Goal: Task Accomplishment & Management: Manage account settings

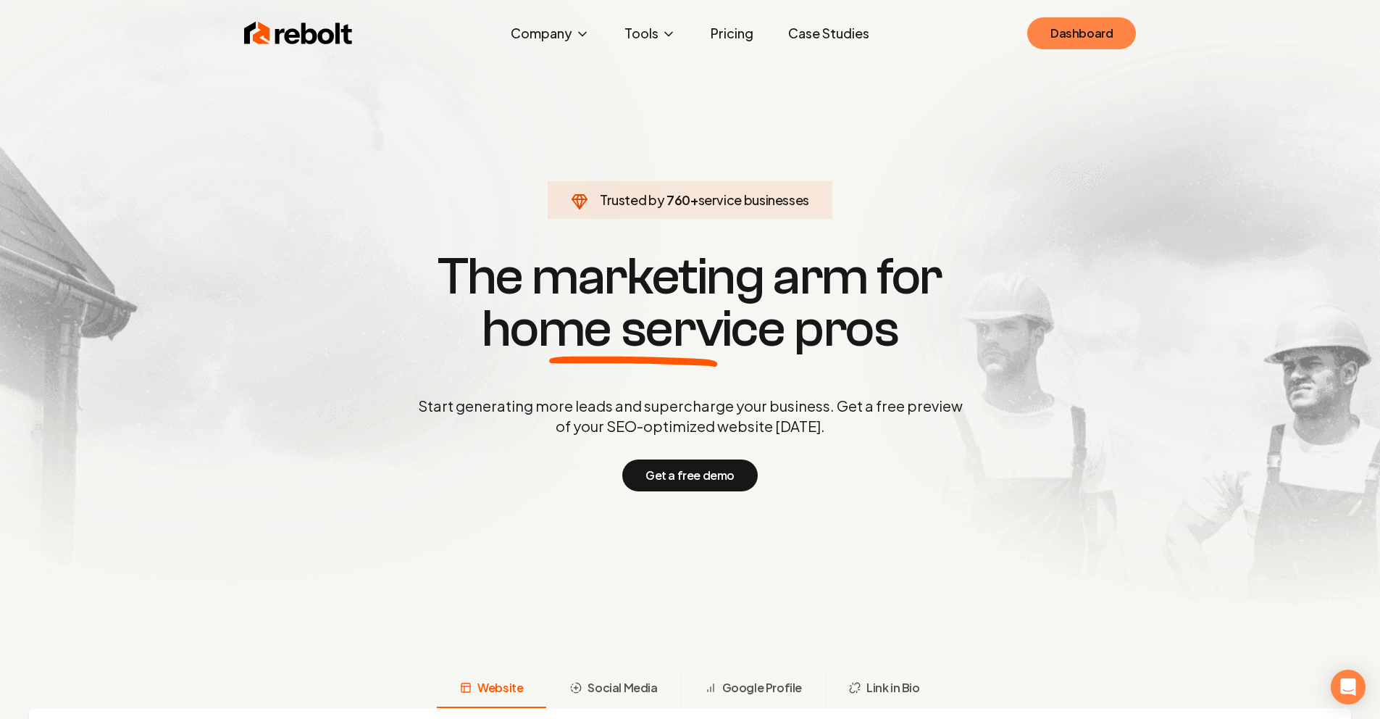
click at [1082, 35] on link "Dashboard" at bounding box center [1081, 33] width 109 height 32
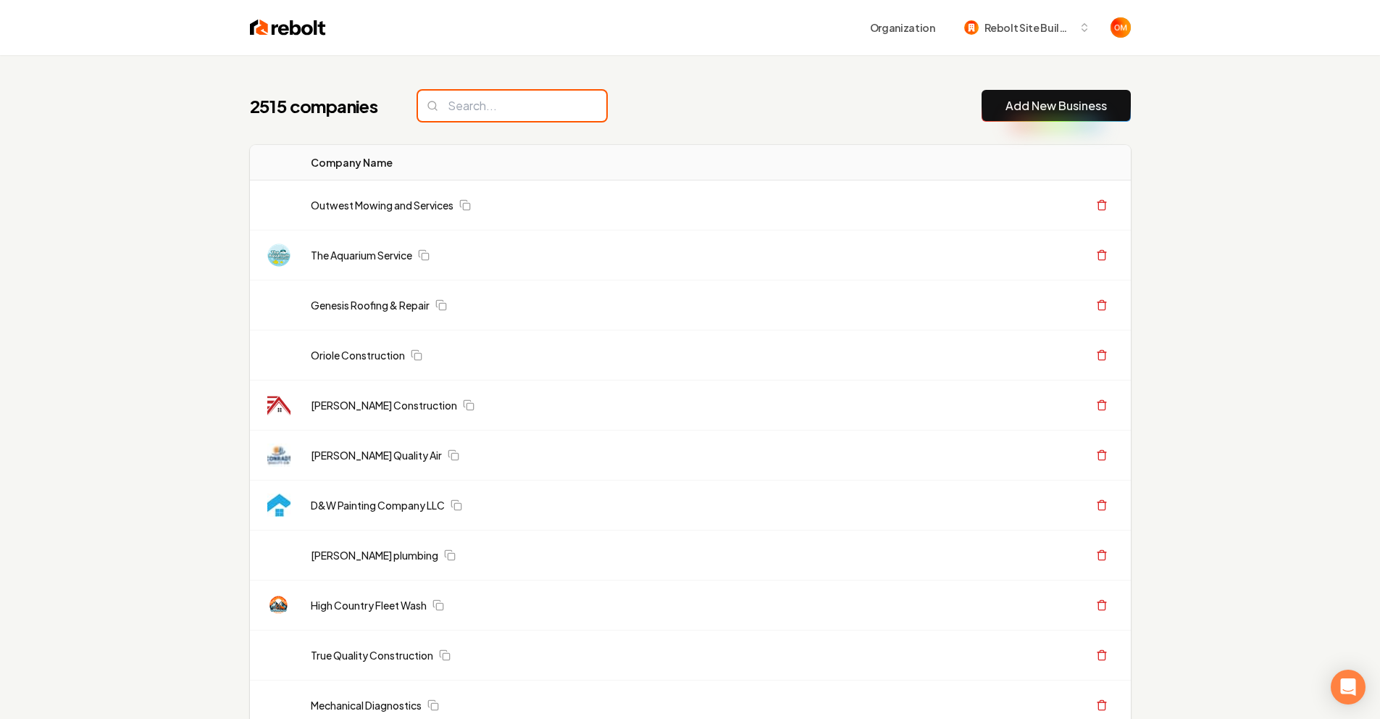
click at [532, 105] on input "search" at bounding box center [512, 106] width 188 height 30
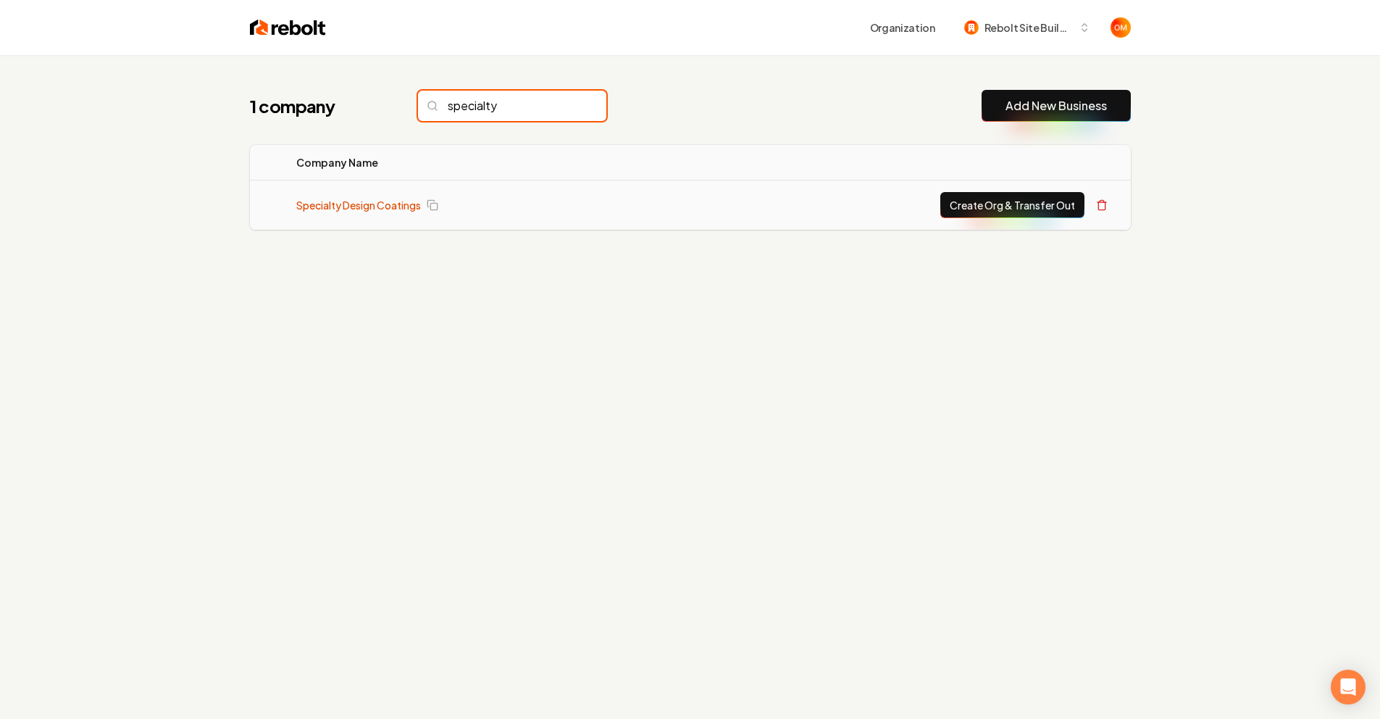
type input "specialty"
click at [404, 201] on link "Specialty Design Coatings" at bounding box center [358, 205] width 125 height 14
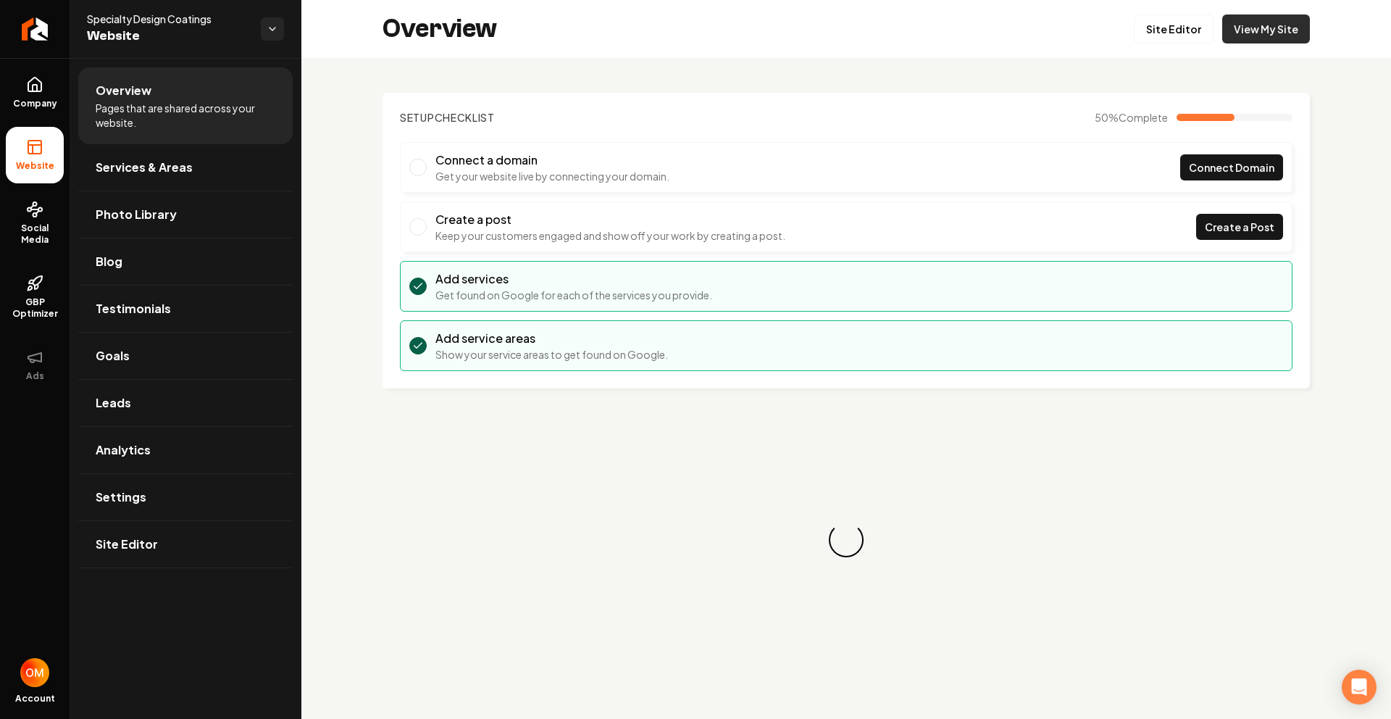
click at [1257, 27] on link "View My Site" at bounding box center [1266, 28] width 88 height 29
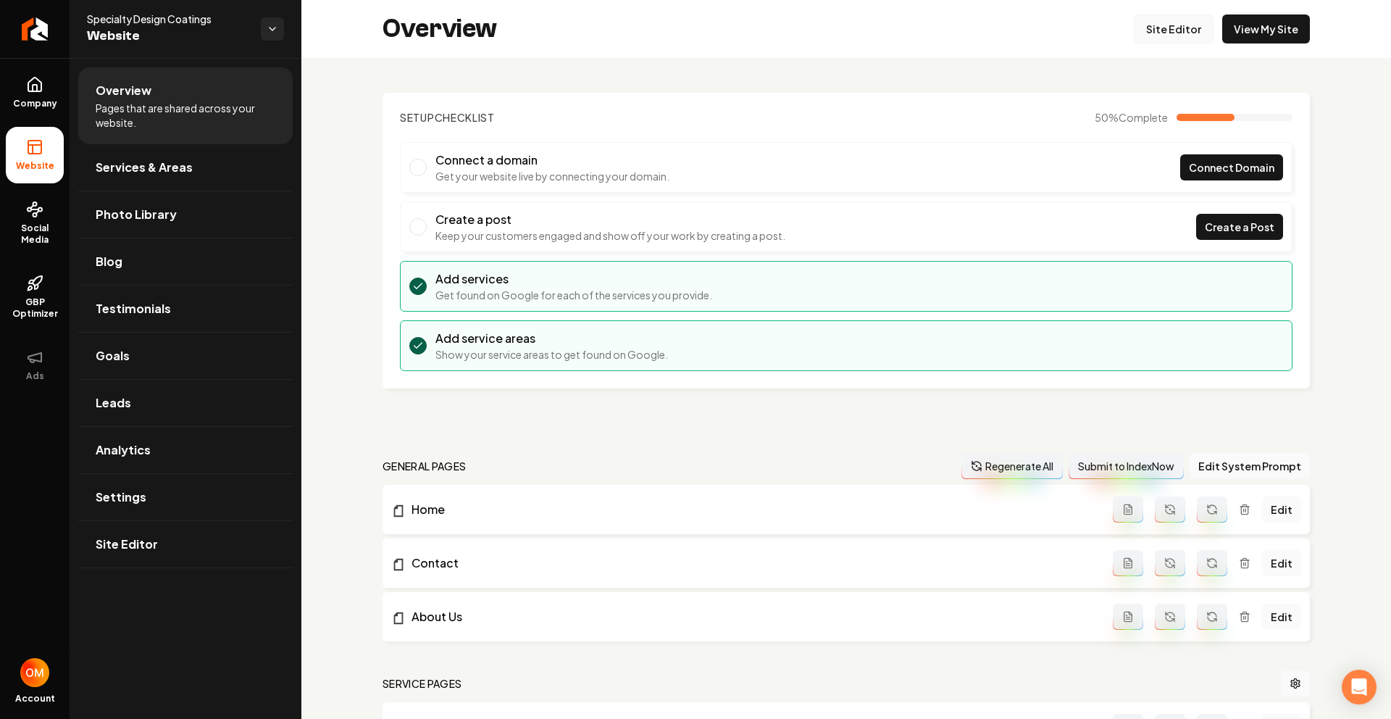
click at [1148, 43] on link "Site Editor" at bounding box center [1174, 28] width 80 height 29
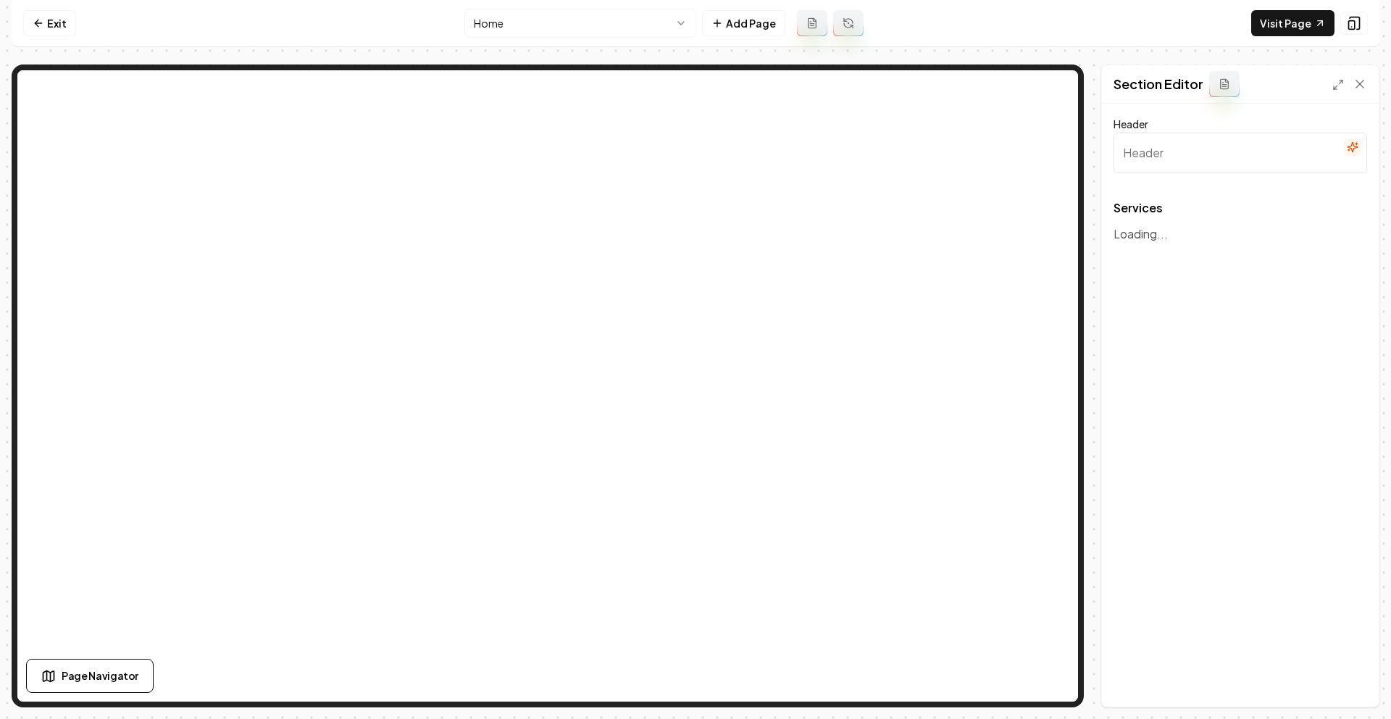
type input "Transform Your Space with Our Expert Coating Services"
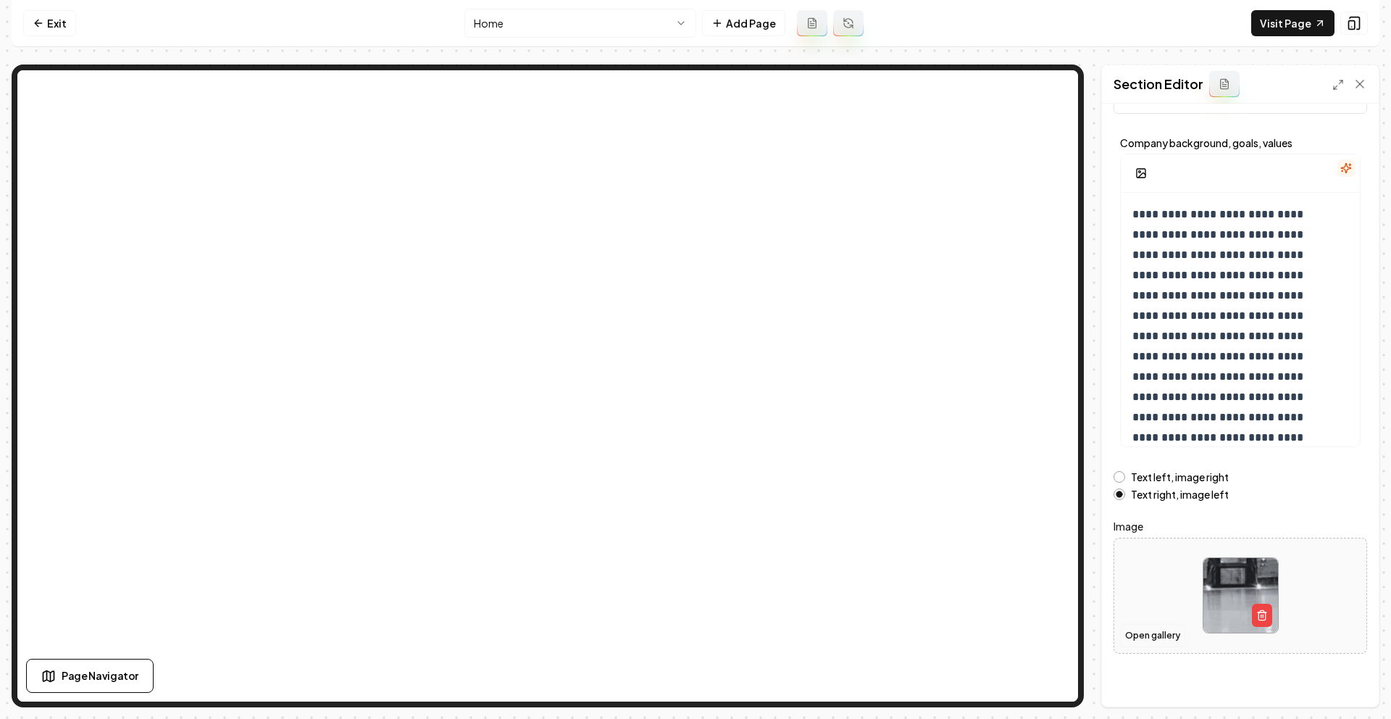
scroll to position [64, 0]
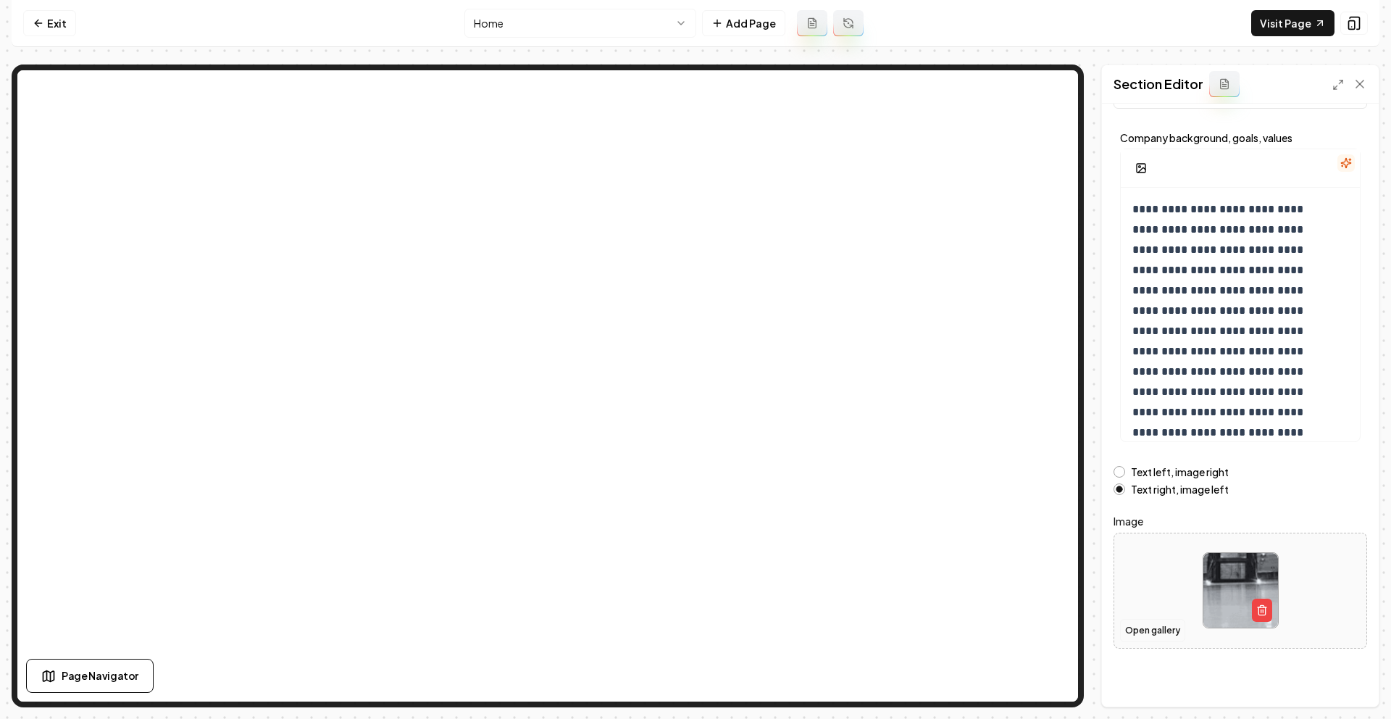
click at [1159, 629] on button "Open gallery" at bounding box center [1152, 630] width 65 height 23
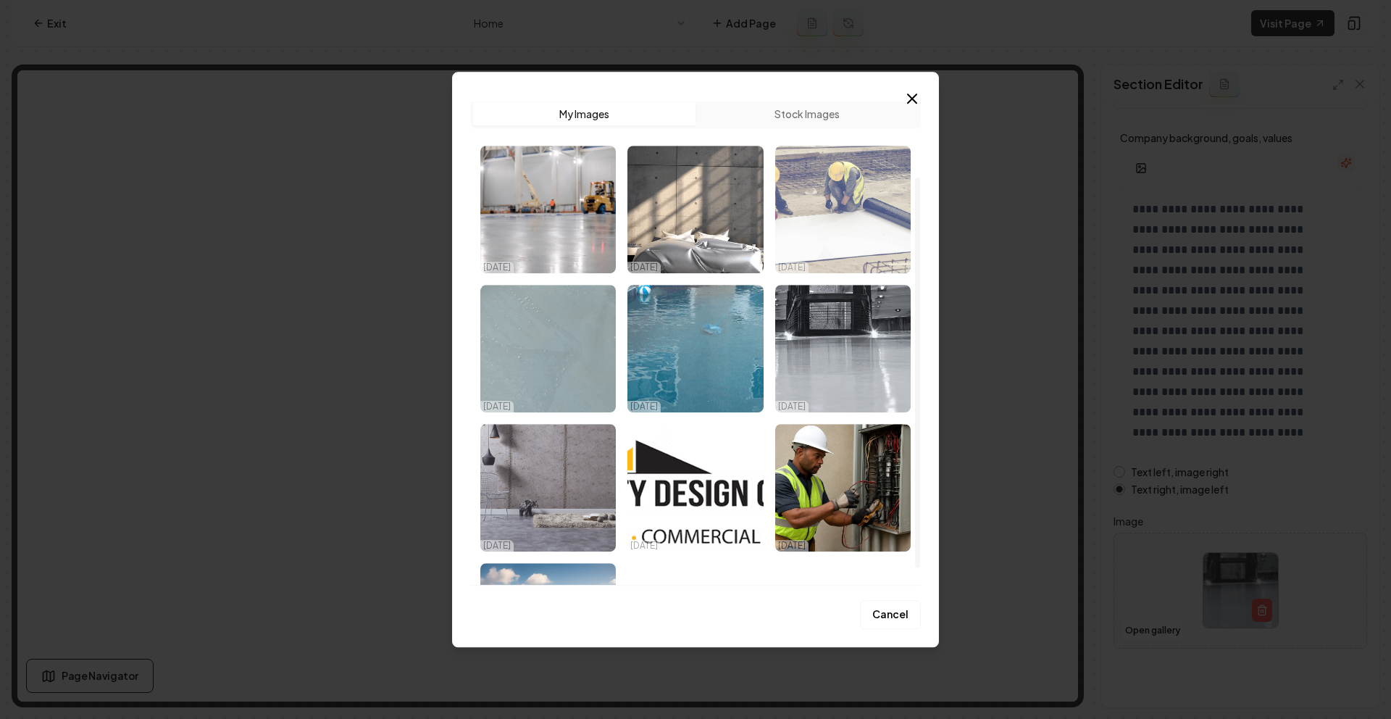
scroll to position [0, 0]
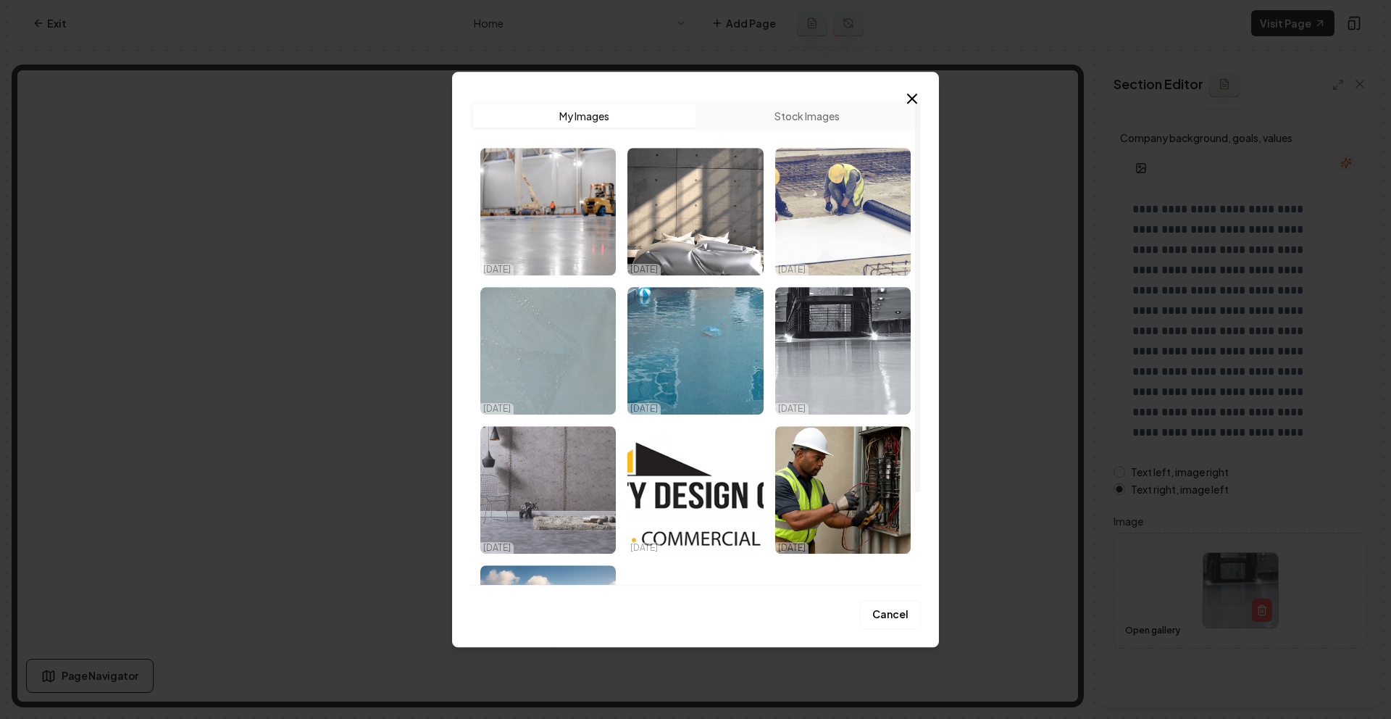
click at [905, 98] on icon "button" at bounding box center [911, 98] width 17 height 17
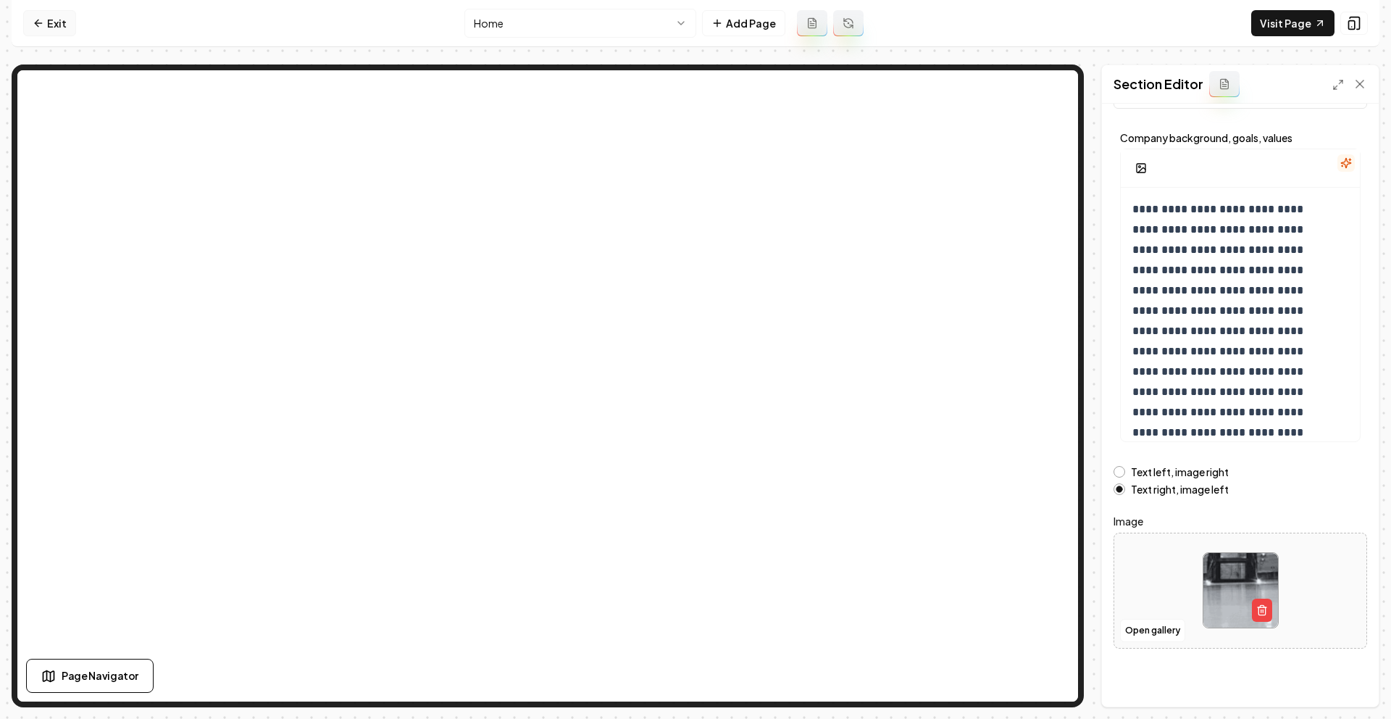
click at [60, 25] on link "Exit" at bounding box center [49, 23] width 53 height 26
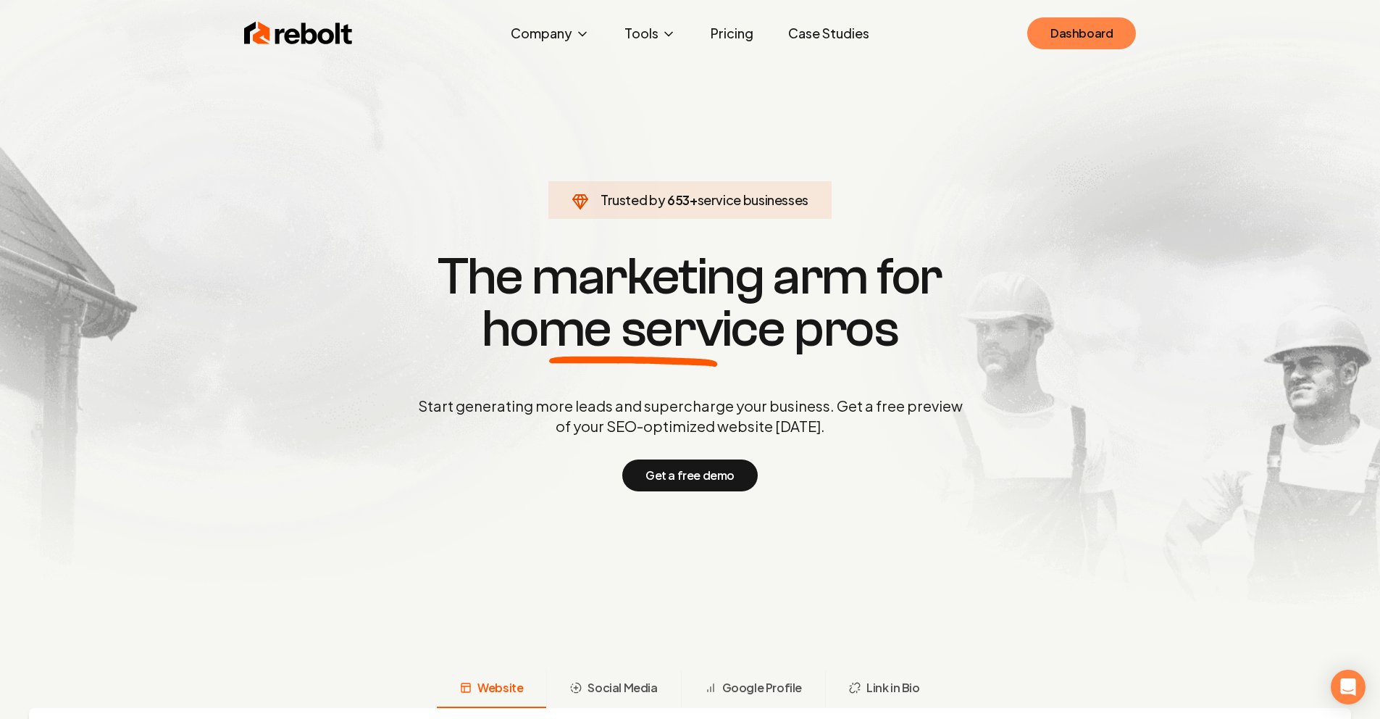
click at [1049, 35] on link "Dashboard" at bounding box center [1081, 33] width 109 height 32
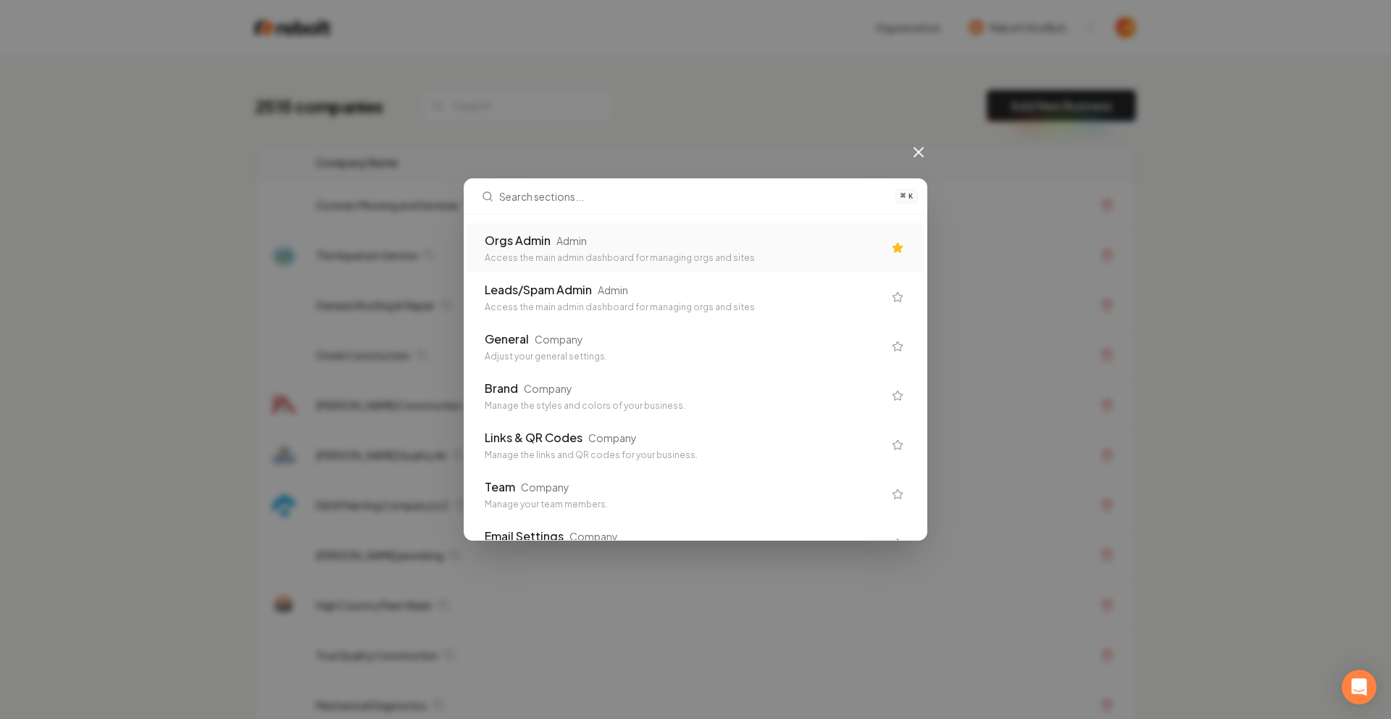
click at [674, 259] on div "Access the main admin dashboard for managing orgs and sites" at bounding box center [684, 258] width 398 height 12
click at [675, 256] on div "The Aquarium Service" at bounding box center [610, 255] width 588 height 14
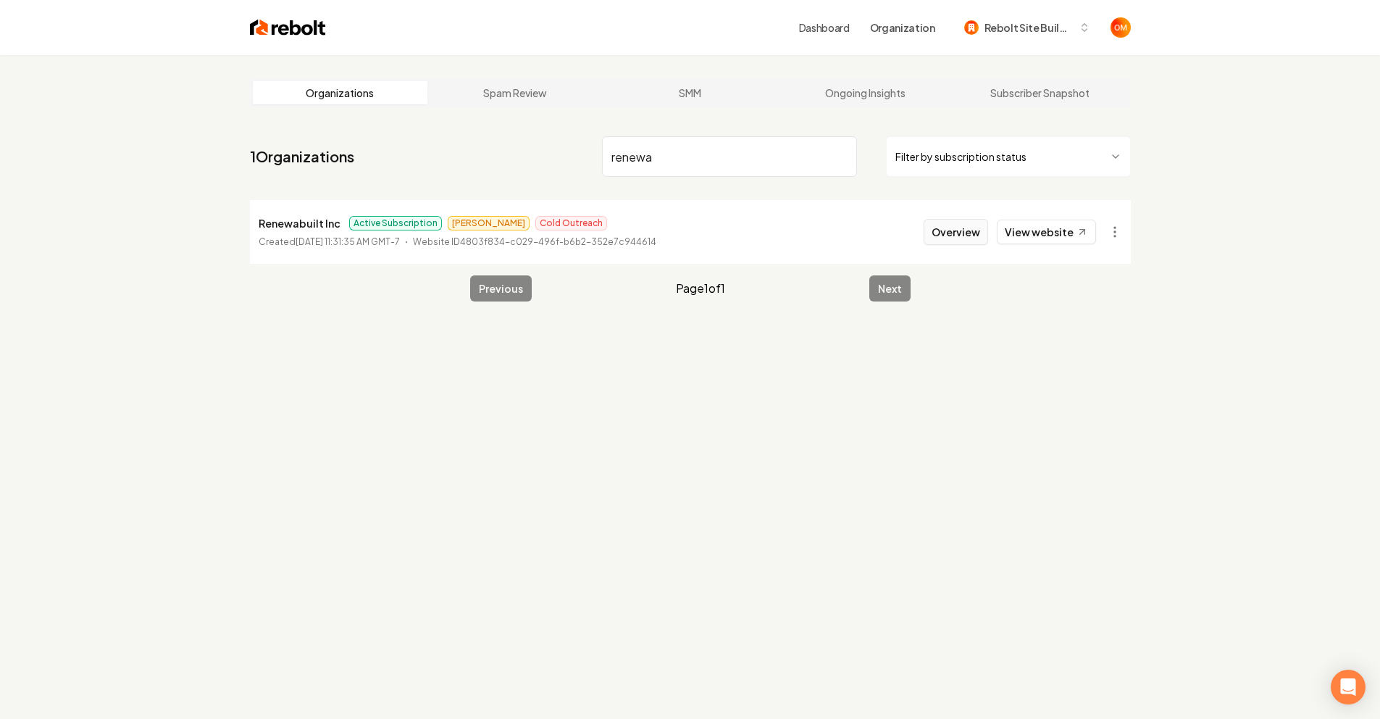
type input "renewa"
click at [962, 230] on button "Overview" at bounding box center [956, 232] width 64 height 26
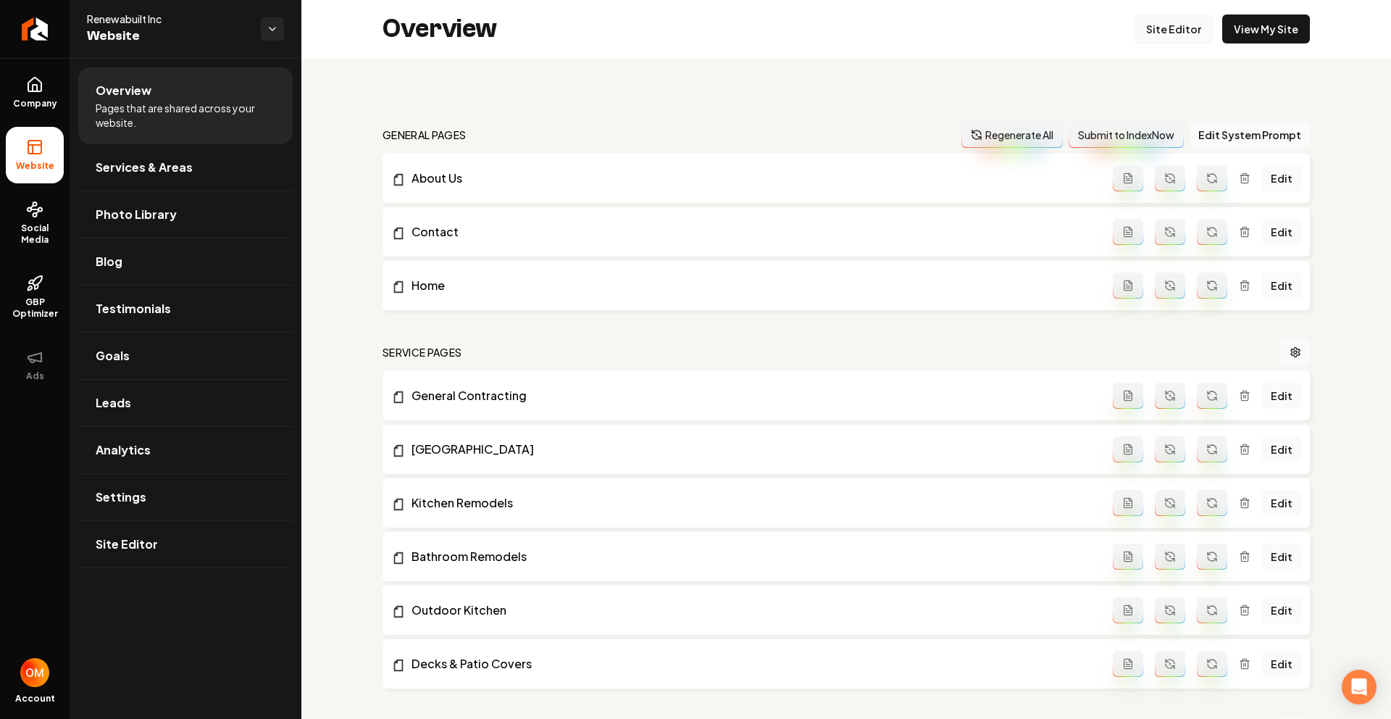
click at [1153, 25] on link "Site Editor" at bounding box center [1174, 28] width 80 height 29
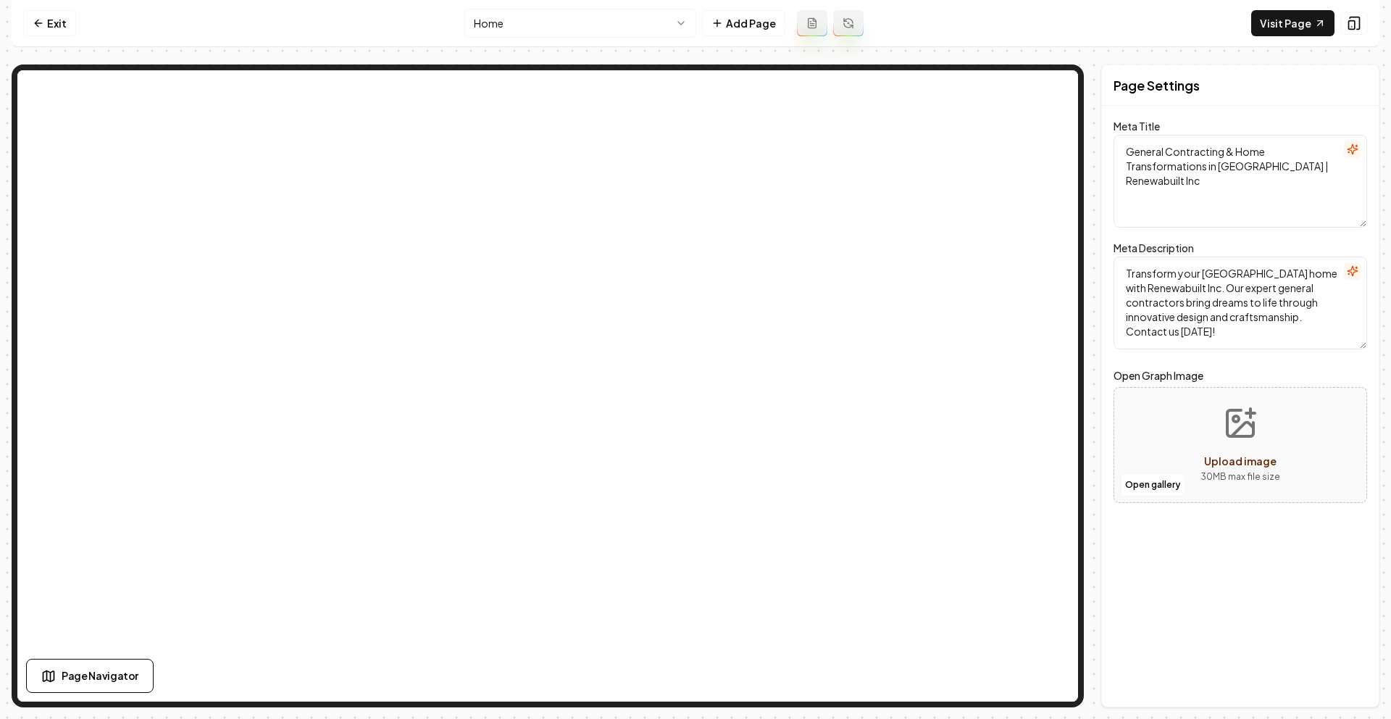
click at [573, 17] on html "Computer Required This feature is only available on a computer. Please switch t…" at bounding box center [695, 359] width 1391 height 719
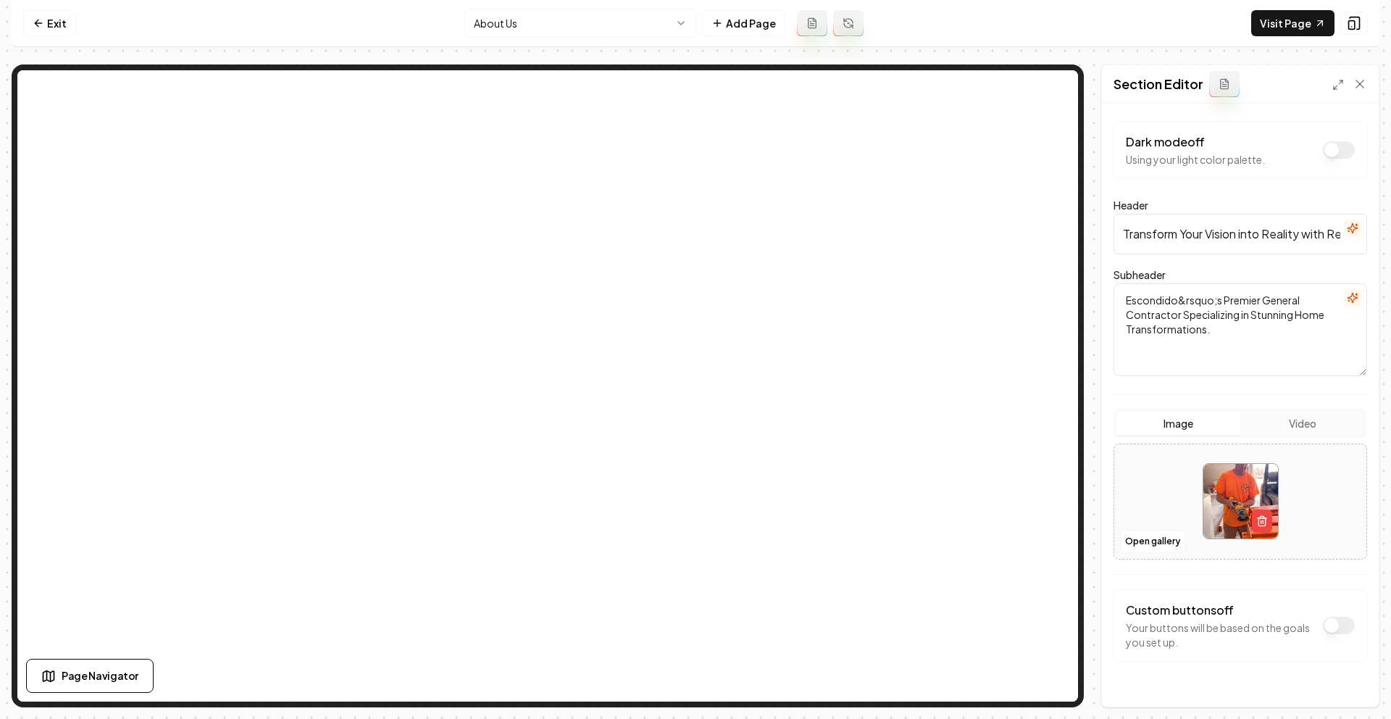
click at [1223, 302] on textarea "Escondido&rsquo;s Premier General Contractor Specializing in Stunning Home Tran…" at bounding box center [1240, 329] width 254 height 93
click at [1177, 301] on textarea "Escondidos Premier General Contractor Specializing in Stunning Home Transformat…" at bounding box center [1240, 329] width 254 height 93
click at [1242, 320] on textarea "Escondido's Premier General Contractor Specializing in Stunning Home Transforma…" at bounding box center [1240, 329] width 254 height 93
type textarea "Escondido's Premier General Contractor Specializing in Stunning Home Transforma…"
click at [1345, 685] on button "Save" at bounding box center [1345, 682] width 43 height 26
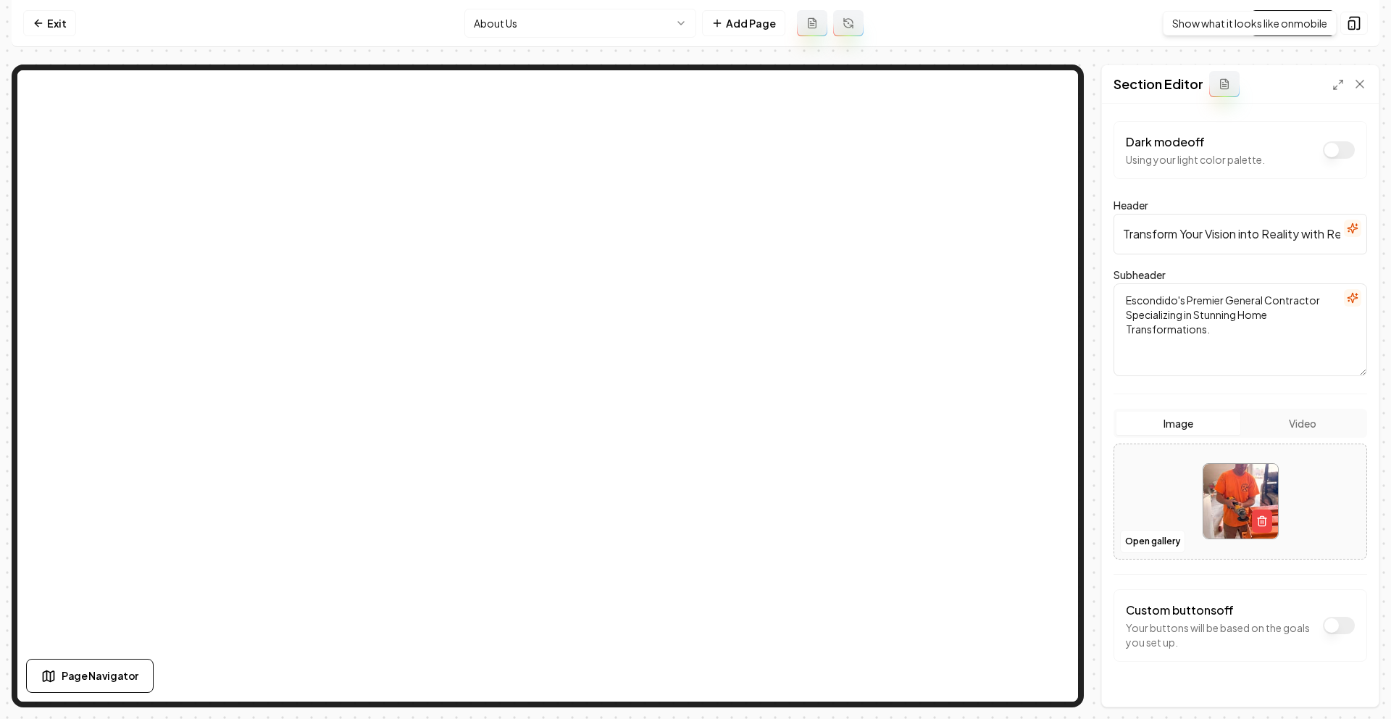
click at [1317, 26] on div "Show what it looks like on mobile Show what it looks like on mobile" at bounding box center [1250, 23] width 174 height 25
click at [1283, 21] on link "Visit Page" at bounding box center [1292, 23] width 83 height 26
